Goal: Check status: Check status

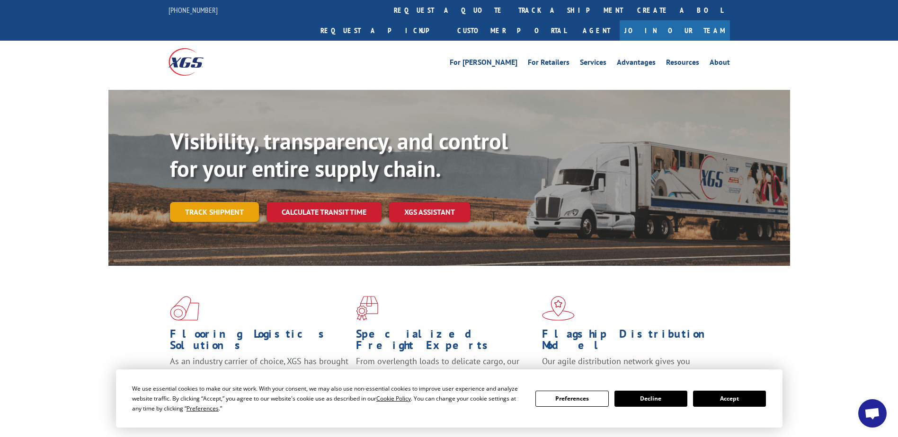
click at [204, 202] on link "Track shipment" at bounding box center [214, 212] width 89 height 20
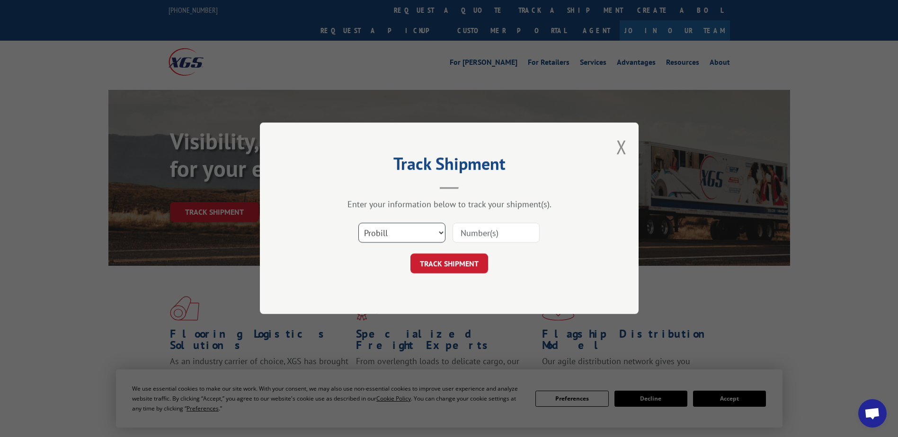
click at [410, 227] on select "Select category... Probill BOL PO" at bounding box center [401, 233] width 87 height 20
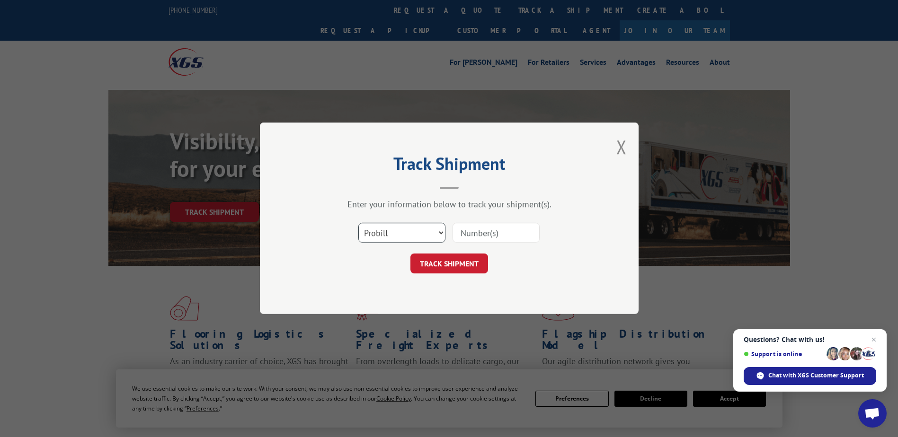
click at [358, 223] on select "Select category... Probill BOL PO" at bounding box center [401, 233] width 87 height 20
click at [433, 228] on select "Select category... Probill BOL PO" at bounding box center [401, 233] width 87 height 20
click at [505, 235] on input at bounding box center [496, 233] width 87 height 20
type input "1307153"
click button "TRACK SHIPMENT" at bounding box center [449, 264] width 78 height 20
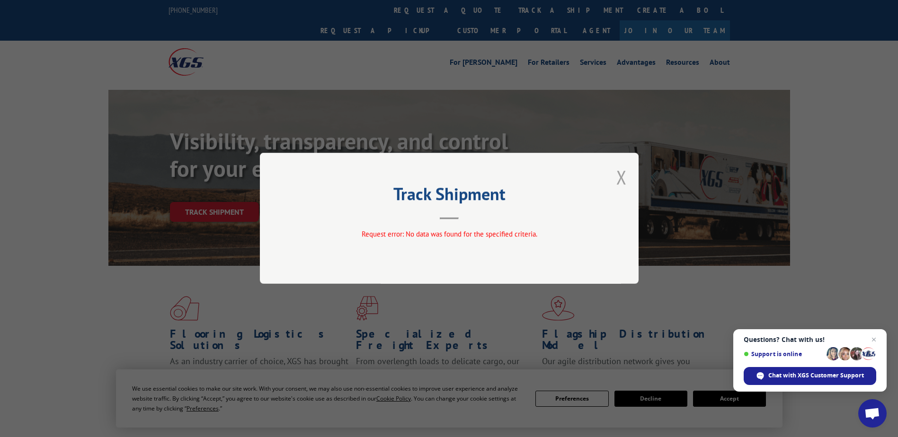
click at [621, 179] on button "Close modal" at bounding box center [621, 177] width 10 height 25
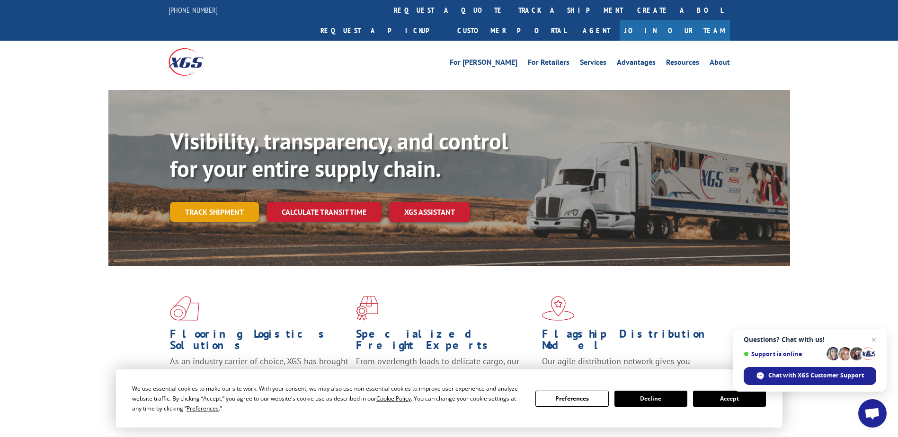
click at [229, 202] on link "Track shipment" at bounding box center [214, 212] width 89 height 20
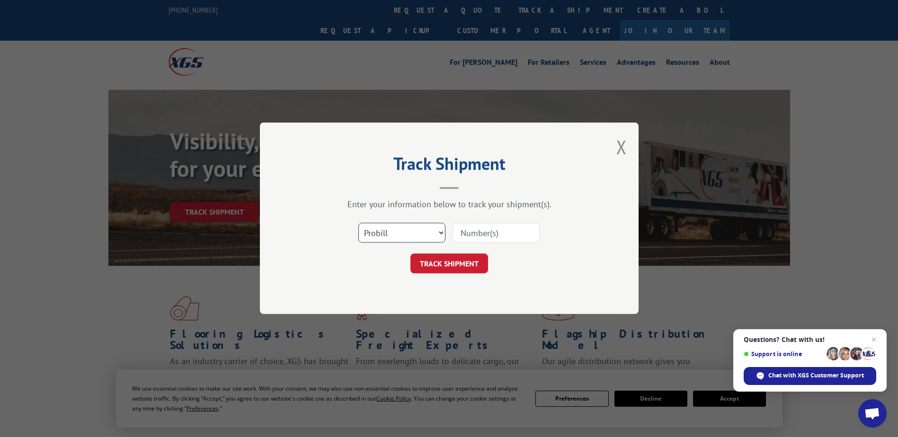
click at [403, 233] on select "Select category... Probill BOL PO" at bounding box center [401, 233] width 87 height 20
select select "po"
click at [358, 223] on select "Select category... Probill BOL PO" at bounding box center [401, 233] width 87 height 20
click at [485, 219] on div "Select category... Probill BOL PO" at bounding box center [449, 233] width 284 height 31
click at [488, 230] on input at bounding box center [496, 233] width 87 height 20
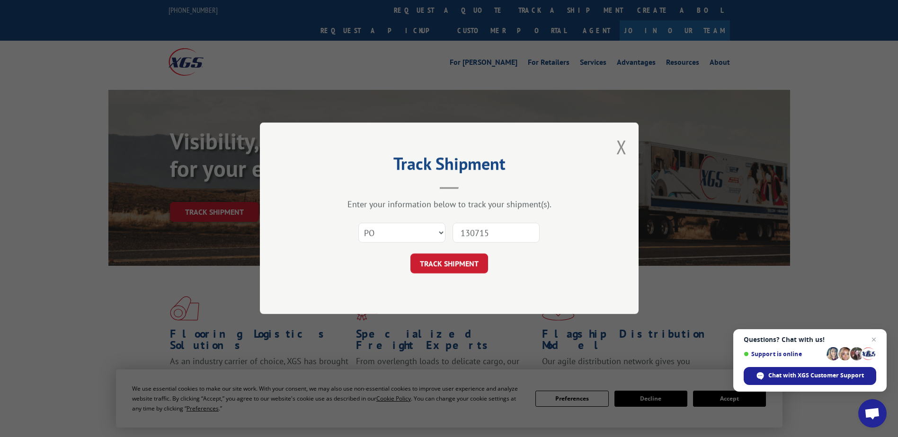
type input "1307153"
click button "TRACK SHIPMENT" at bounding box center [449, 264] width 78 height 20
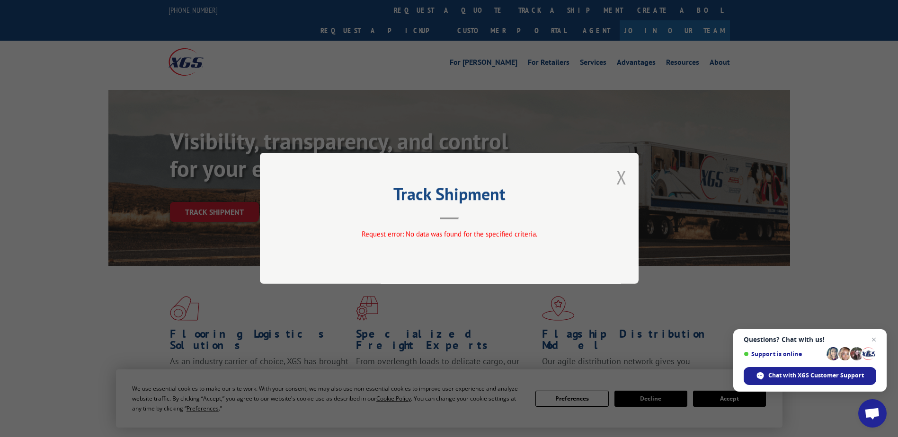
click at [620, 181] on button "Close modal" at bounding box center [621, 177] width 10 height 25
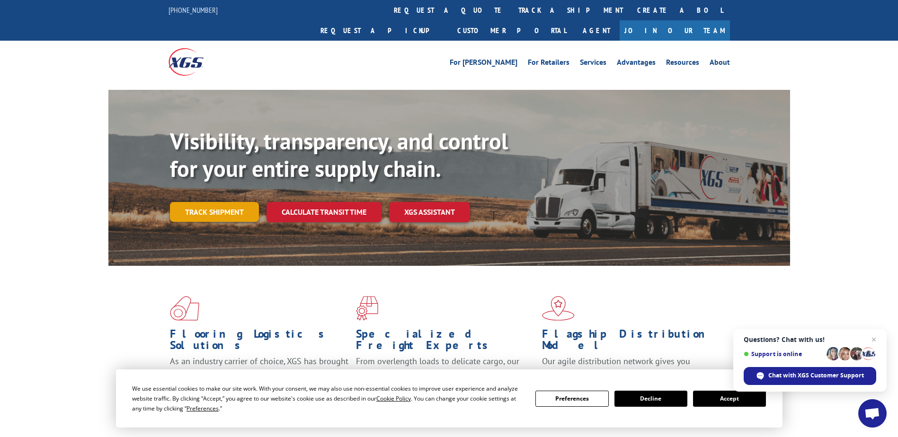
click at [199, 202] on link "Track shipment" at bounding box center [214, 212] width 89 height 20
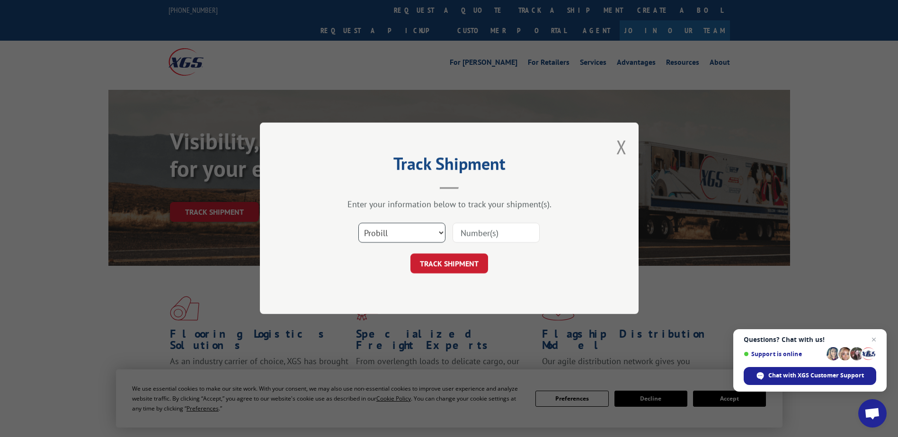
click at [428, 233] on select "Select category... Probill BOL PO" at bounding box center [401, 233] width 87 height 20
click at [358, 223] on select "Select category... Probill BOL PO" at bounding box center [401, 233] width 87 height 20
click at [495, 231] on input at bounding box center [496, 233] width 87 height 20
click at [375, 222] on div "Select category... Probill BOL PO This field is required" at bounding box center [449, 233] width 284 height 31
click at [378, 235] on select "Select category... Probill BOL PO" at bounding box center [401, 233] width 87 height 20
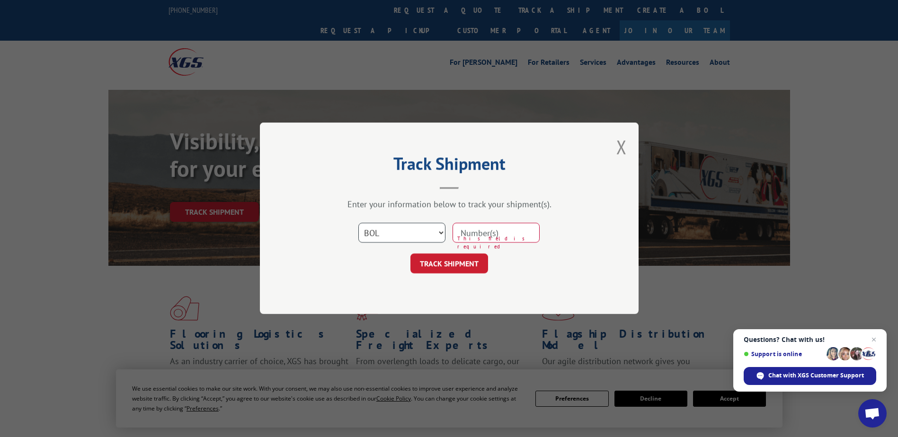
select select "probill"
click at [358, 223] on select "Select category... Probill BOL PO" at bounding box center [401, 233] width 87 height 20
click at [500, 233] on input at bounding box center [496, 233] width 87 height 20
type input "17271655"
click button "TRACK SHIPMENT" at bounding box center [449, 264] width 78 height 20
